Goal: Navigation & Orientation: Find specific page/section

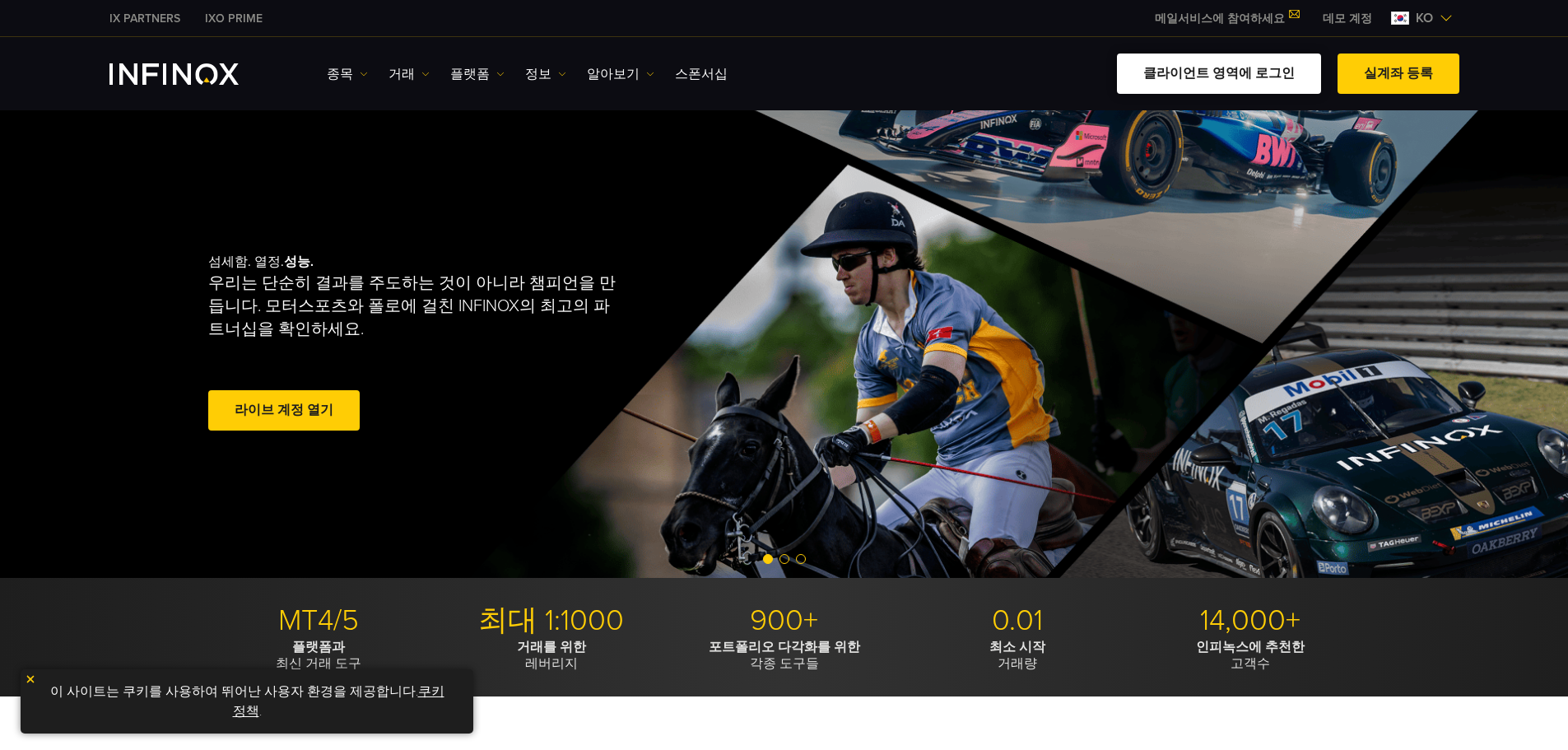
drag, startPoint x: 0, startPoint y: 0, endPoint x: 1191, endPoint y: 74, distance: 1193.3
click at [1191, 74] on link "클라이언트 영역에 로그인" at bounding box center [1220, 73] width 205 height 41
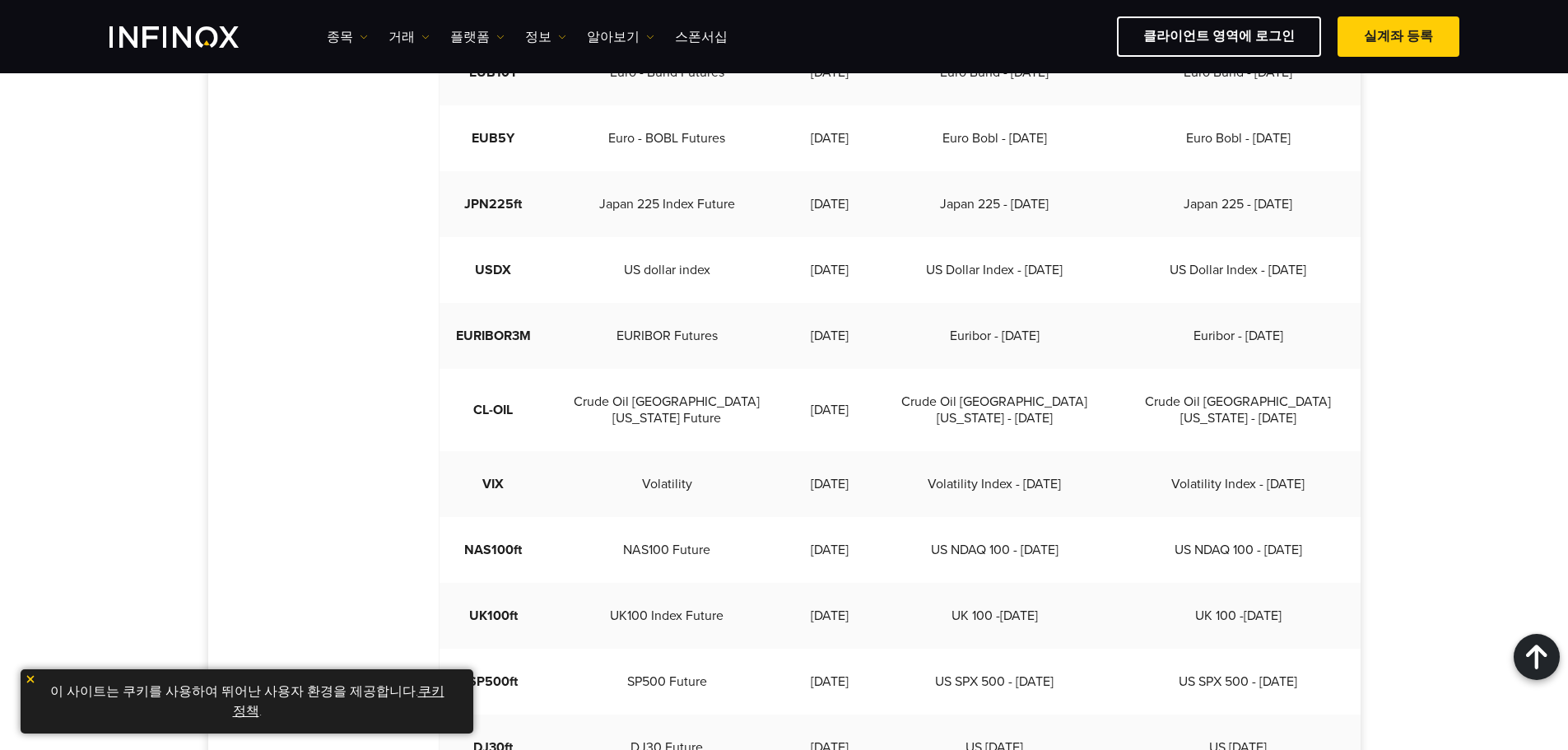
scroll to position [841, 0]
click at [636, 516] on td "NAS100 Future" at bounding box center [667, 549] width 240 height 66
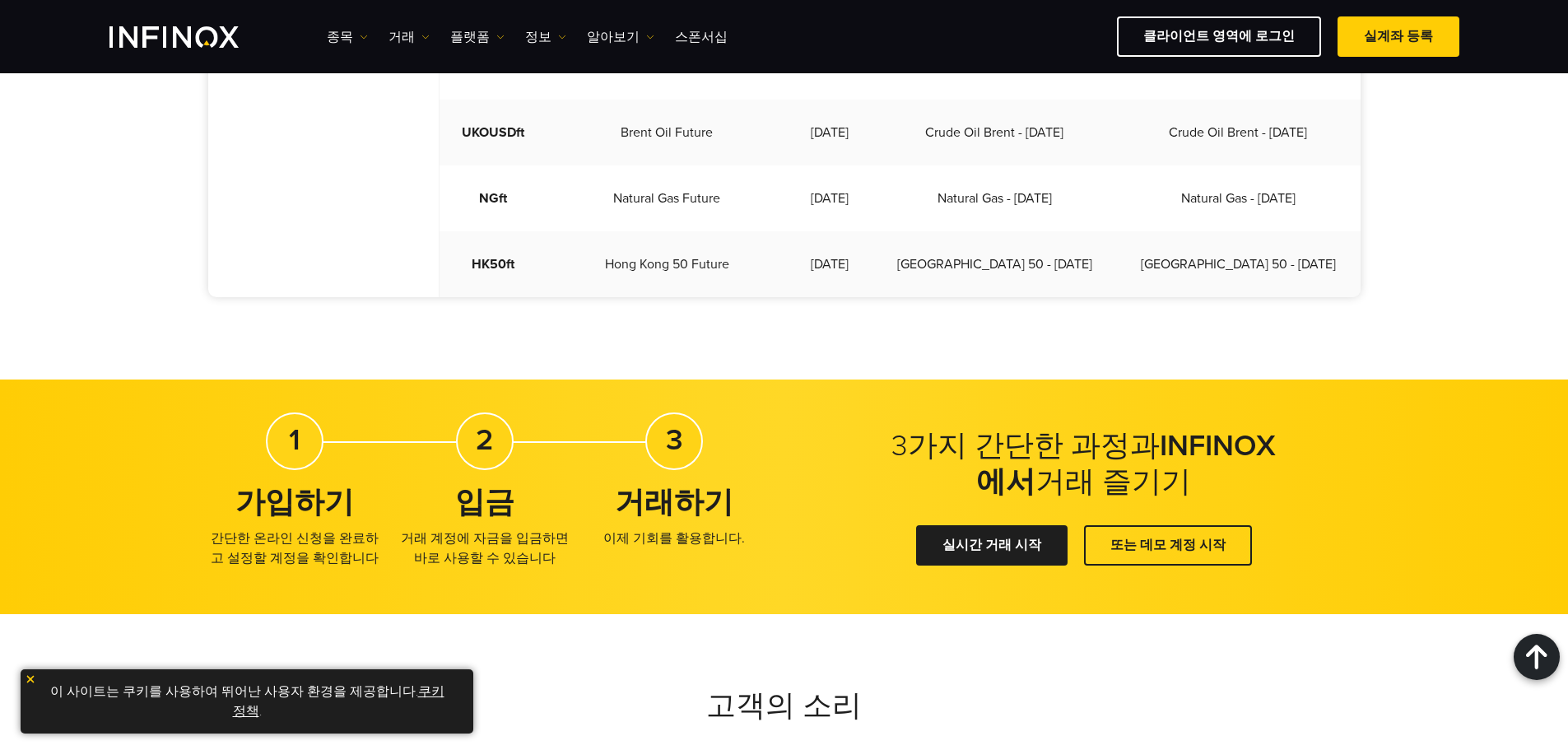
scroll to position [1514, 0]
